Goal: Transaction & Acquisition: Obtain resource

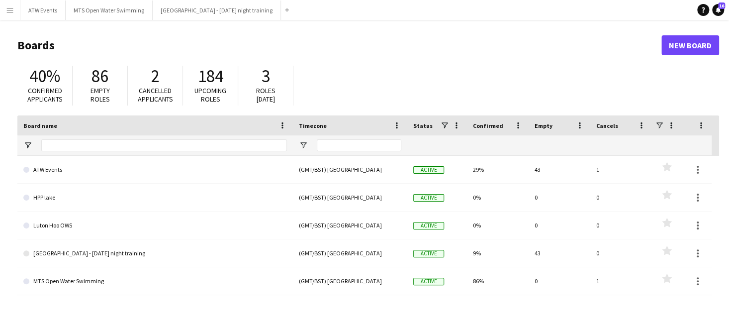
click at [11, 13] on app-icon "Menu" at bounding box center [10, 10] width 8 height 8
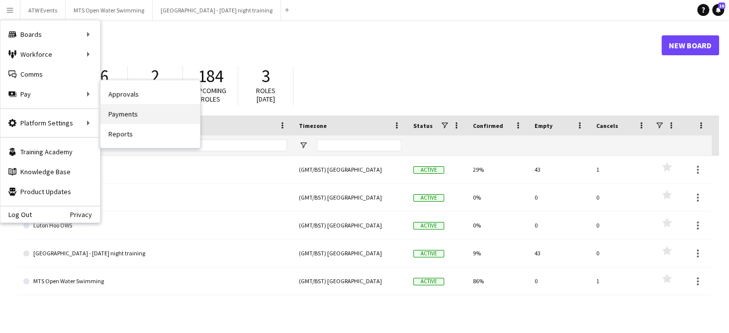
click at [128, 114] on link "Payments" at bounding box center [149, 114] width 99 height 20
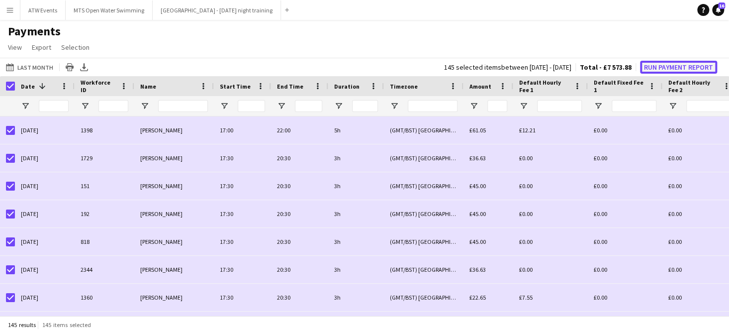
click at [668, 68] on button "Run Payment Report" at bounding box center [678, 67] width 77 height 13
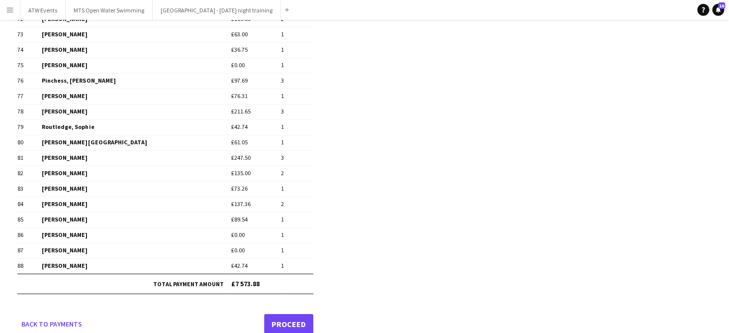
scroll to position [1221, 0]
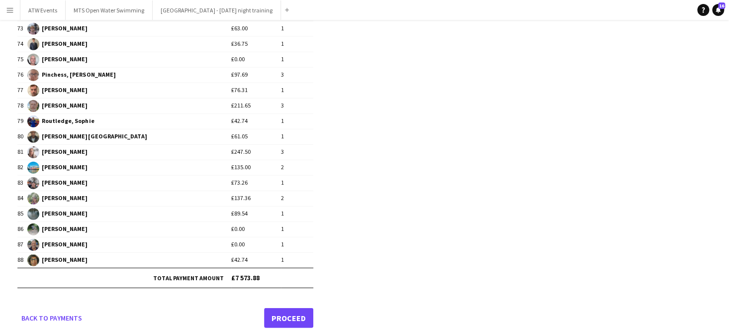
click at [291, 308] on link "Proceed" at bounding box center [288, 318] width 49 height 20
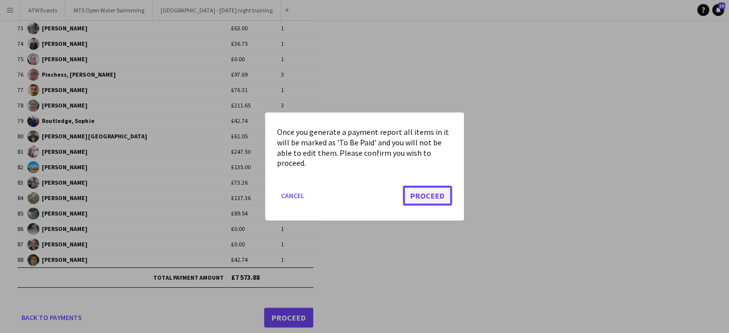
click at [429, 198] on button "Proceed" at bounding box center [427, 196] width 49 height 20
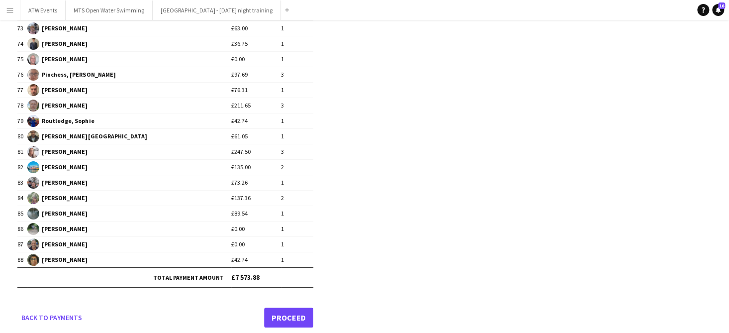
scroll to position [1221, 0]
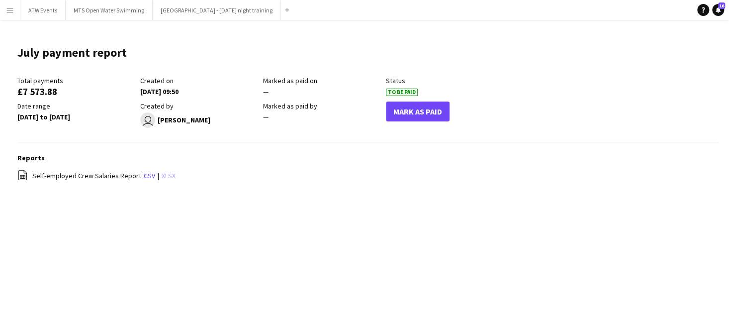
click at [164, 176] on link "xlsx" at bounding box center [169, 175] width 14 height 9
click at [10, 15] on button "Menu" at bounding box center [10, 10] width 20 height 20
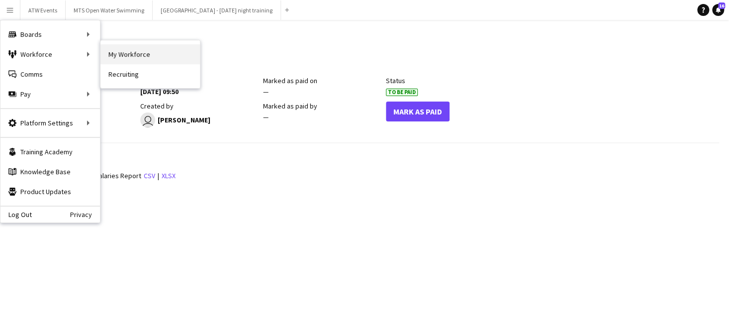
click at [117, 56] on link "My Workforce" at bounding box center [149, 54] width 99 height 20
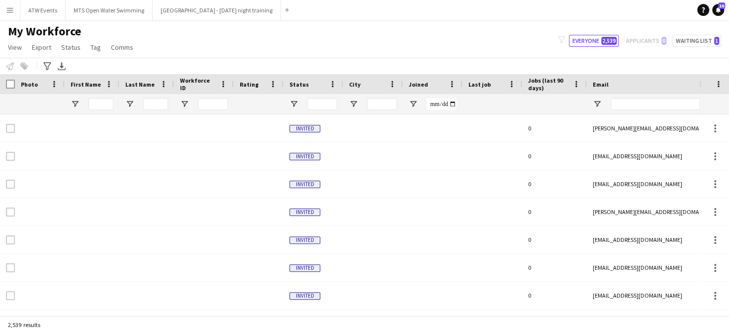
type input "*****"
type input "**********"
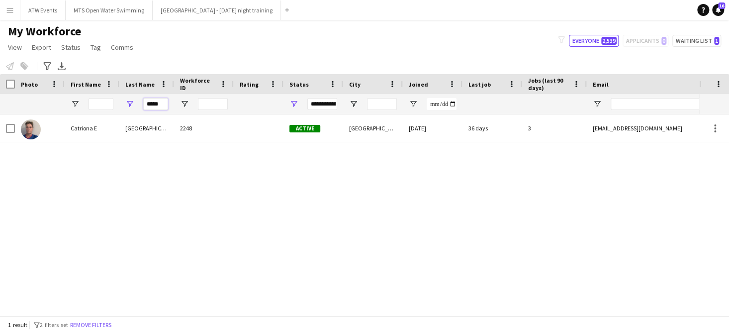
drag, startPoint x: 163, startPoint y: 104, endPoint x: 125, endPoint y: 98, distance: 37.7
click at [125, 98] on div "*****" at bounding box center [146, 104] width 55 height 20
type input "*"
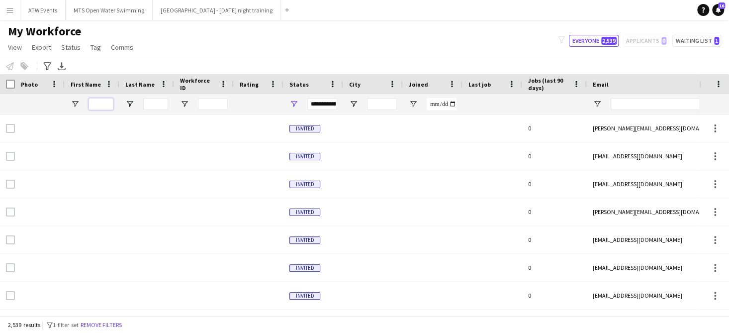
click at [99, 103] on input "First Name Filter Input" at bounding box center [101, 104] width 25 height 12
type input "*****"
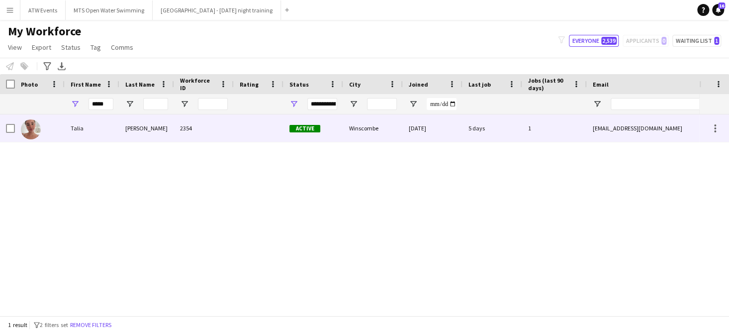
click at [71, 132] on div "Talia" at bounding box center [92, 127] width 55 height 27
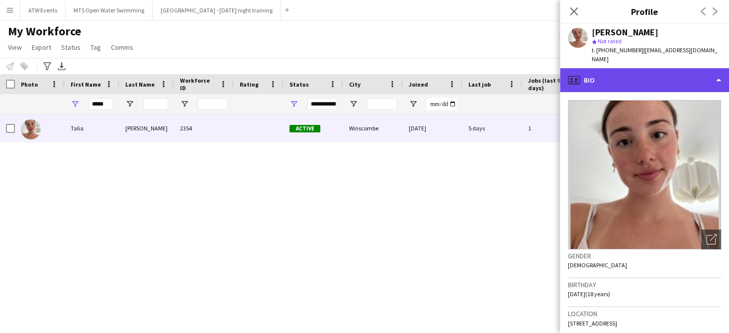
click at [591, 71] on div "profile Bio" at bounding box center [644, 80] width 169 height 24
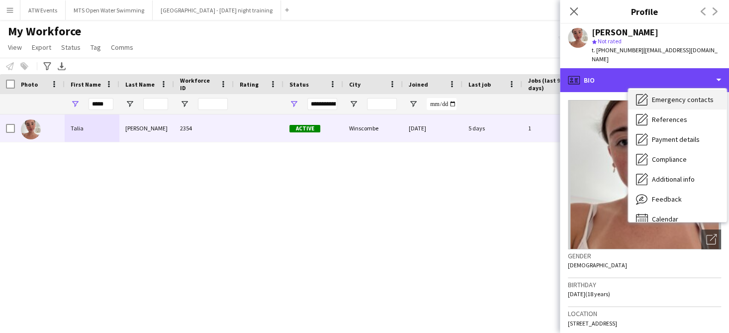
scroll to position [93, 0]
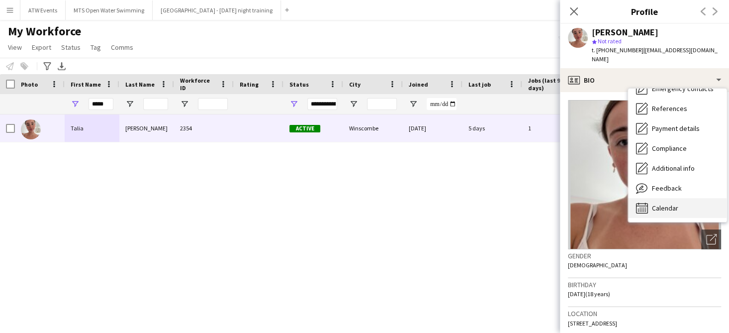
click at [655, 203] on span "Calendar" at bounding box center [665, 207] width 26 height 9
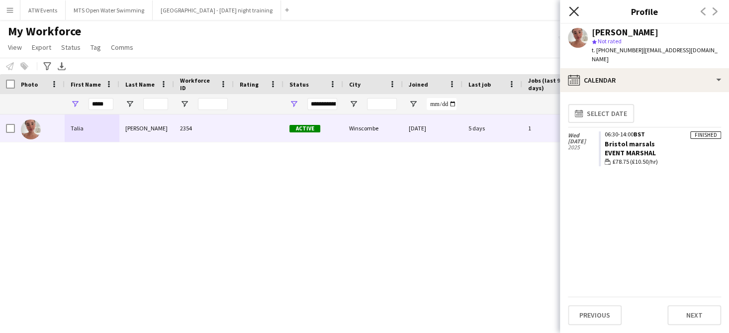
click at [574, 10] on icon at bounding box center [573, 10] width 9 height 9
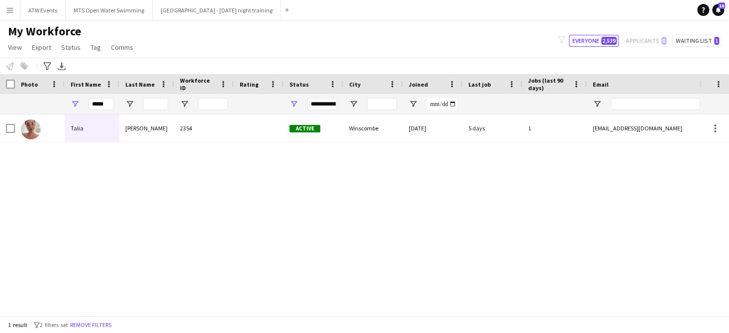
click at [7, 9] on app-icon "Menu" at bounding box center [10, 10] width 8 height 8
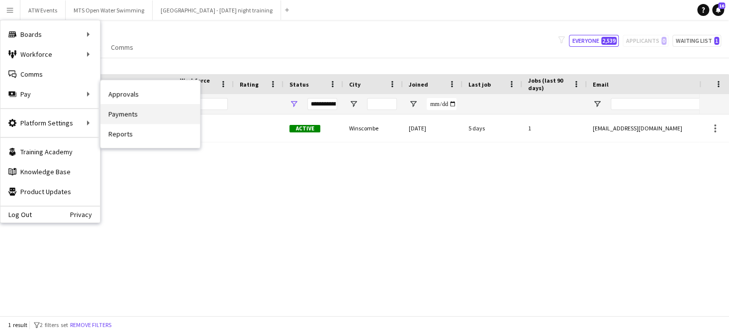
click at [122, 113] on link "Payments" at bounding box center [149, 114] width 99 height 20
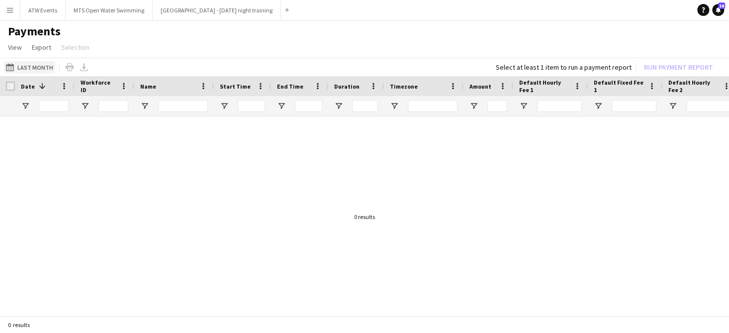
click at [29, 70] on button "Last Month Last Month" at bounding box center [29, 67] width 51 height 12
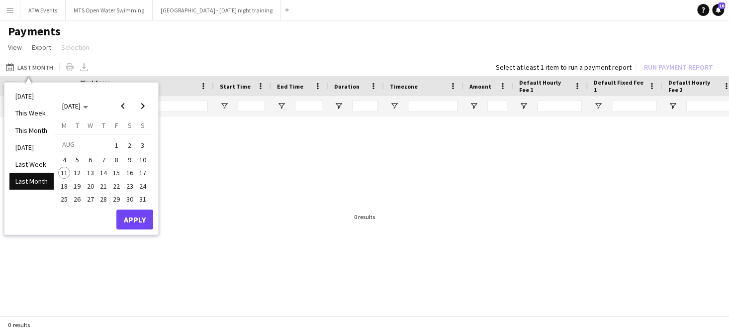
click at [91, 161] on span "6" at bounding box center [91, 160] width 12 height 12
click at [132, 220] on button "Apply" at bounding box center [134, 219] width 37 height 20
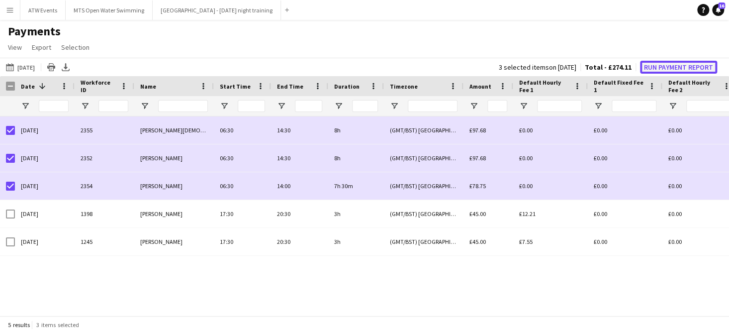
click at [671, 67] on button "Run Payment Report" at bounding box center [678, 67] width 77 height 13
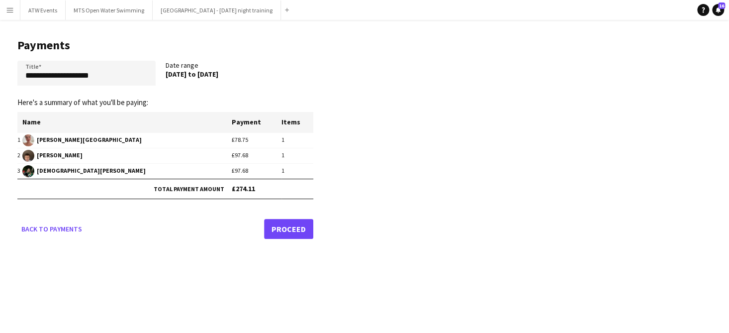
click at [294, 229] on link "Proceed" at bounding box center [288, 229] width 49 height 20
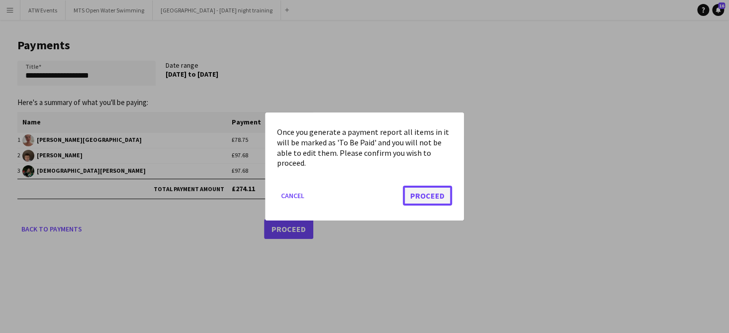
click at [427, 195] on button "Proceed" at bounding box center [427, 196] width 49 height 20
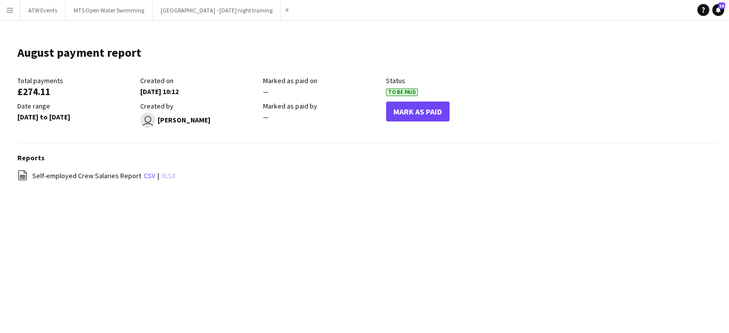
click at [169, 177] on link "xlsx" at bounding box center [169, 175] width 14 height 9
click at [12, 7] on app-icon "Menu" at bounding box center [10, 10] width 8 height 8
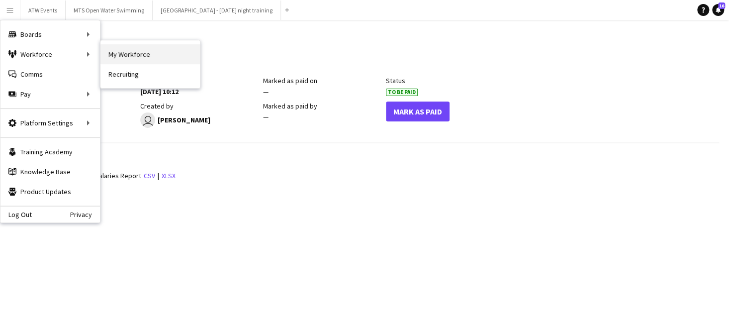
click at [128, 55] on link "My Workforce" at bounding box center [149, 54] width 99 height 20
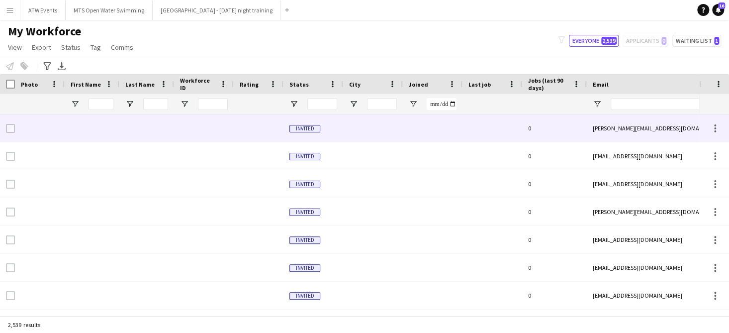
type input "*****"
type input "**********"
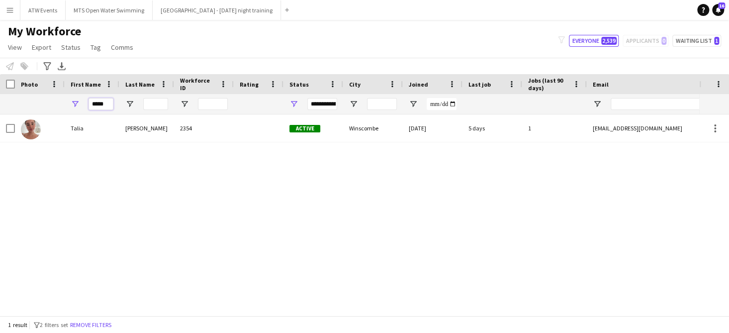
drag, startPoint x: 105, startPoint y: 106, endPoint x: 72, endPoint y: 98, distance: 34.4
click at [72, 98] on div "*****" at bounding box center [92, 104] width 55 height 20
drag, startPoint x: 104, startPoint y: 106, endPoint x: 86, endPoint y: 106, distance: 18.4
click at [89, 106] on input "*****" at bounding box center [101, 104] width 25 height 12
type input "*****"
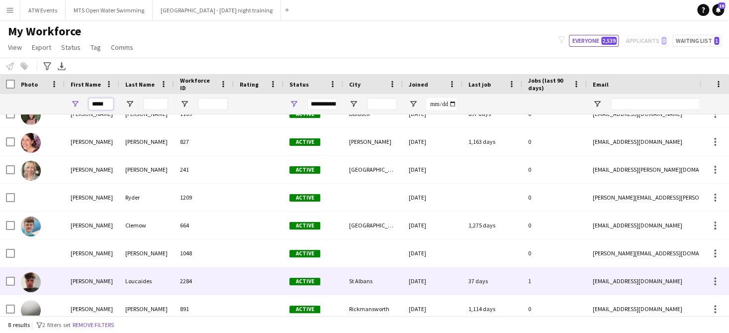
scroll to position [22, 0]
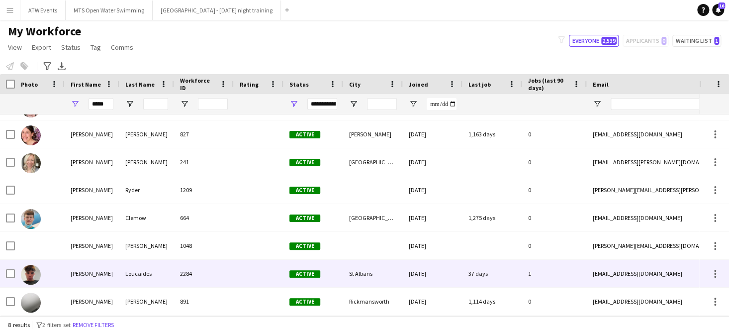
click at [33, 272] on img at bounding box center [31, 275] width 20 height 20
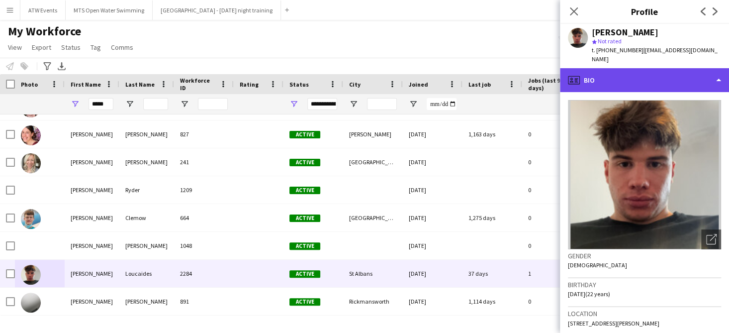
click at [587, 73] on div "profile Bio" at bounding box center [644, 80] width 169 height 24
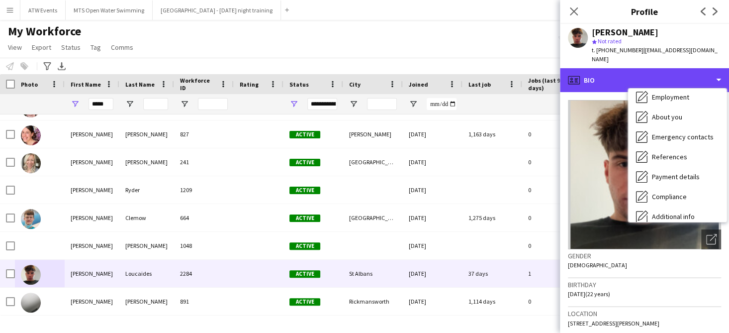
scroll to position [93, 0]
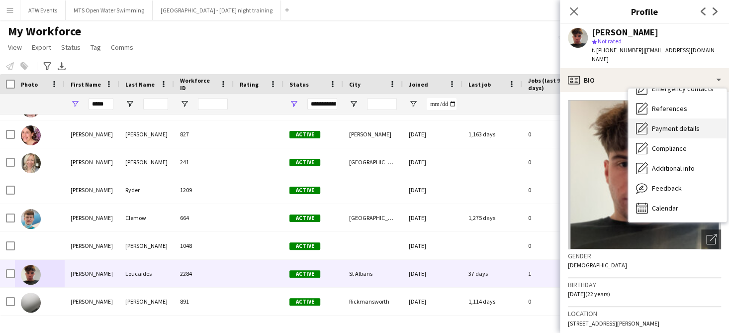
click at [661, 124] on span "Payment details" at bounding box center [676, 128] width 48 height 9
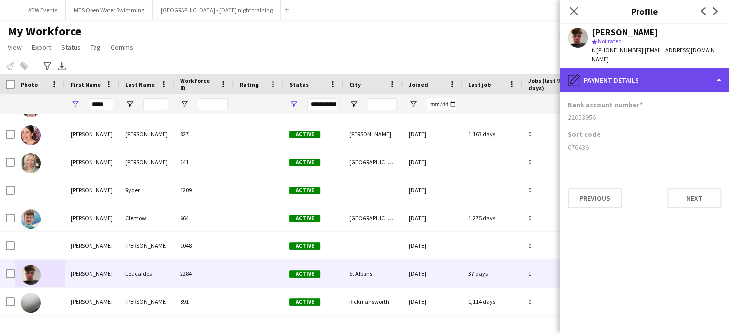
click at [591, 70] on div "pencil4 Payment details" at bounding box center [644, 80] width 169 height 24
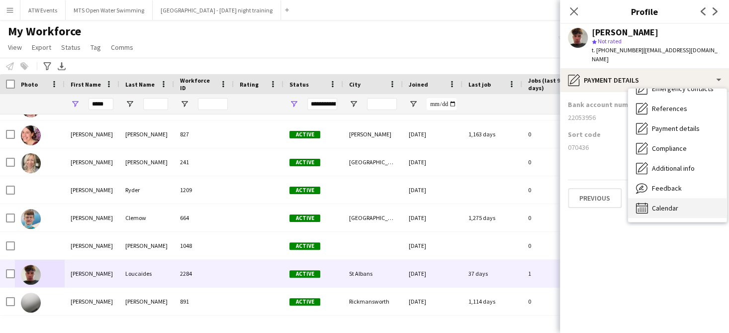
click at [655, 203] on span "Calendar" at bounding box center [665, 207] width 26 height 9
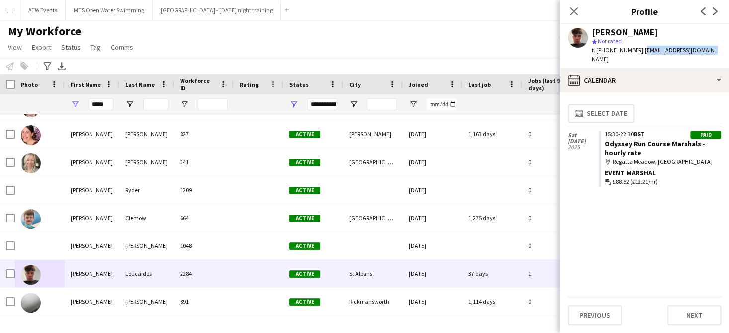
drag, startPoint x: 701, startPoint y: 50, endPoint x: 640, endPoint y: 53, distance: 61.2
click at [640, 53] on div "[PERSON_NAME] star Not rated t. [PHONE_NUMBER] | [EMAIL_ADDRESS][DOMAIN_NAME]" at bounding box center [644, 46] width 169 height 44
copy span "[EMAIL_ADDRESS][DOMAIN_NAME]"
